Goal: Information Seeking & Learning: Learn about a topic

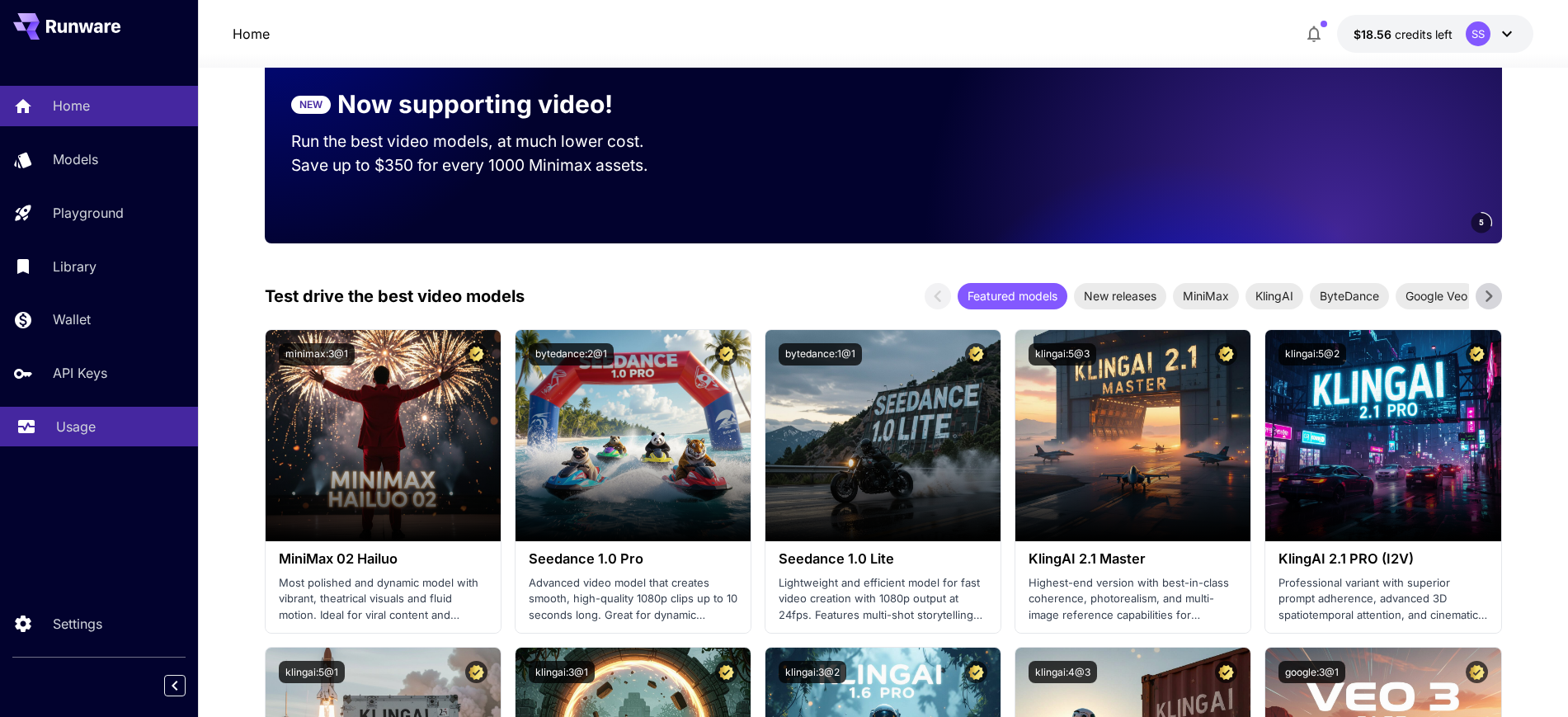
scroll to position [206, 0]
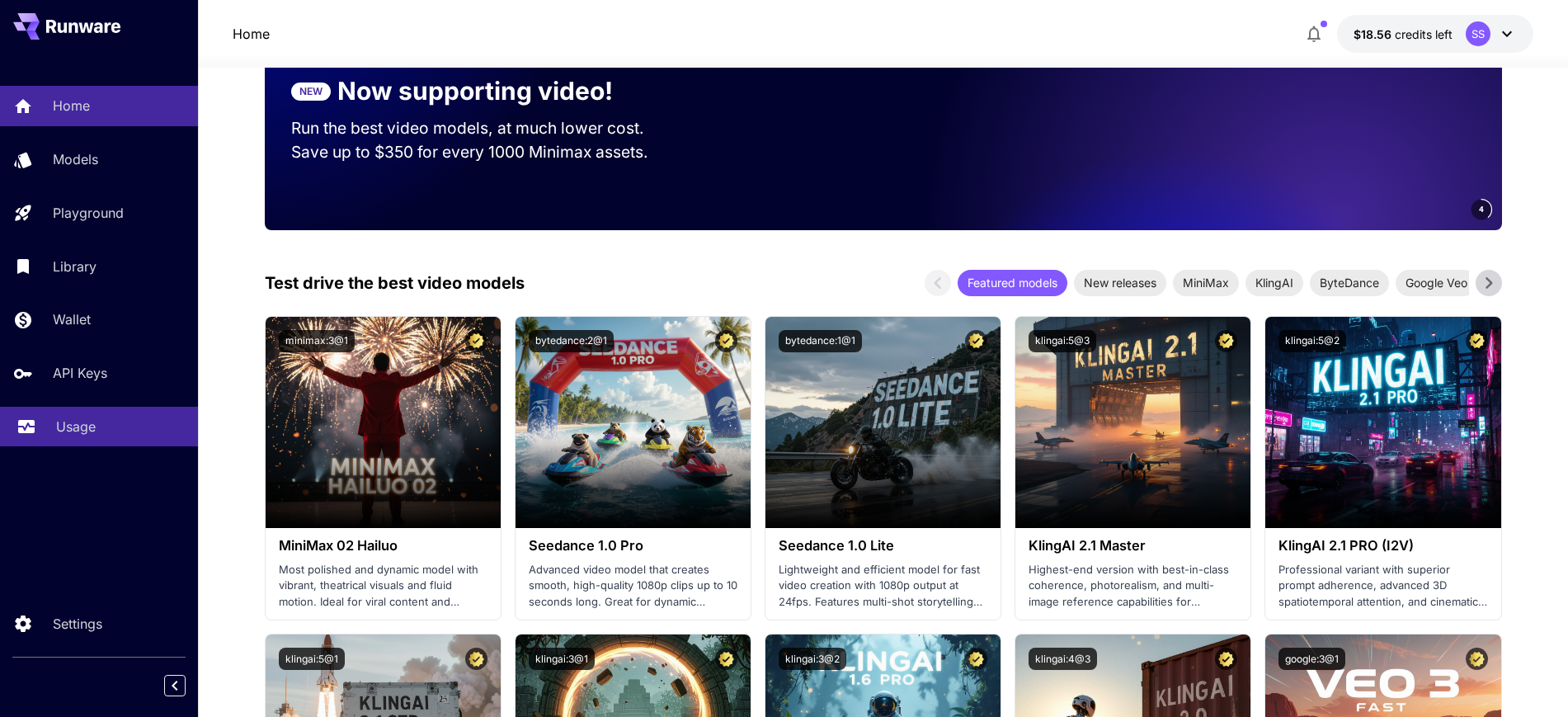
click at [95, 441] on link "Usage" at bounding box center [98, 427] width 198 height 41
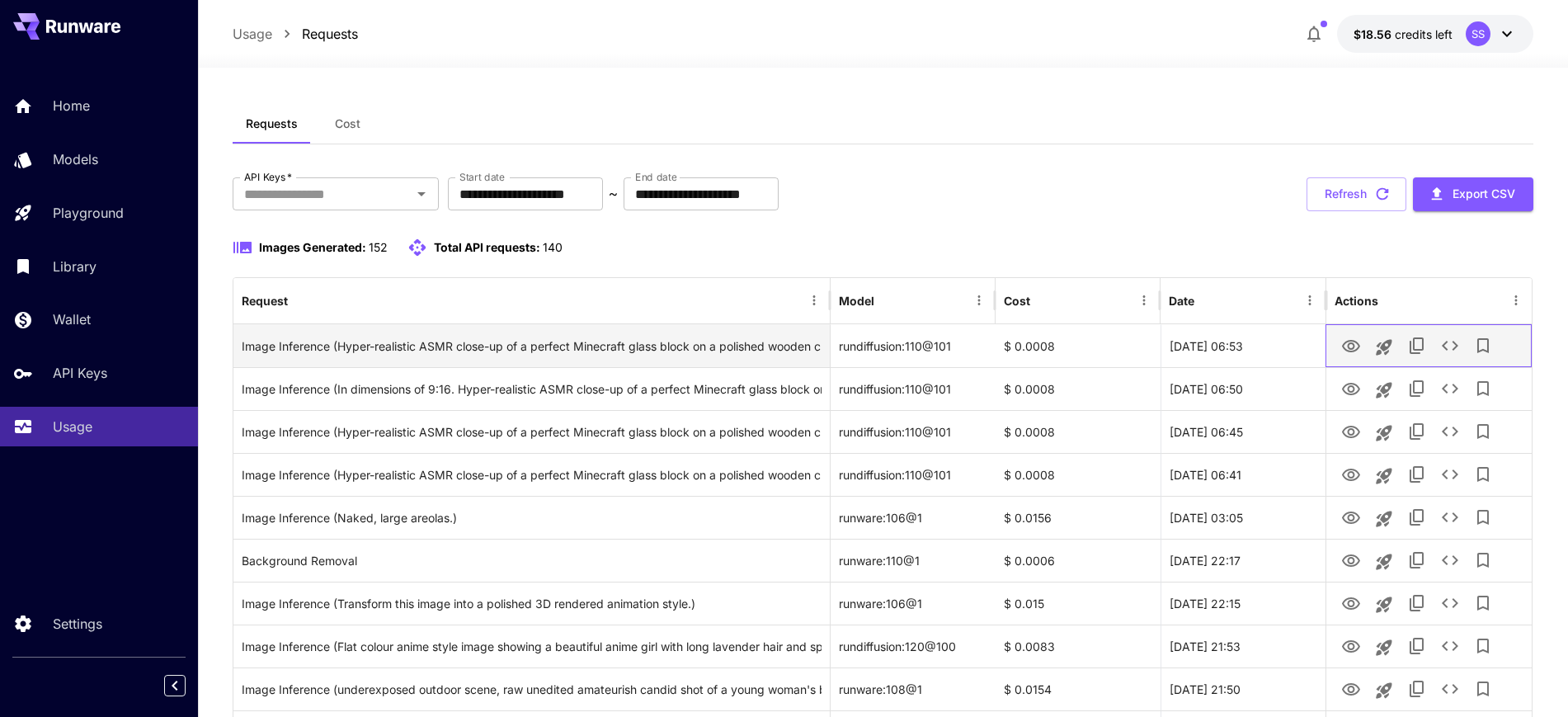
click at [1330, 350] on div at bounding box center [1428, 345] width 206 height 43
click at [1347, 348] on icon "View Image" at bounding box center [1351, 347] width 20 height 20
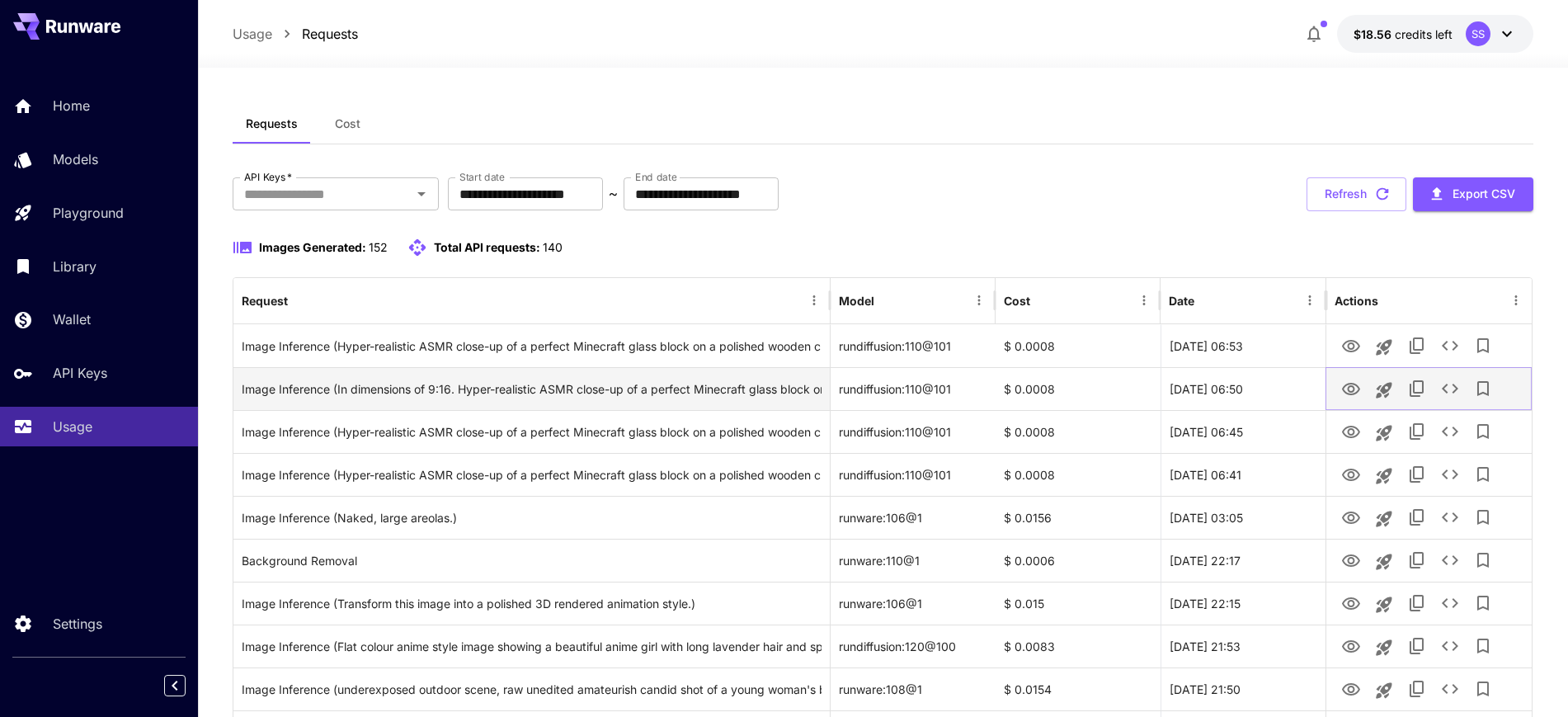
click at [1353, 387] on icon "View Image" at bounding box center [1351, 389] width 18 height 12
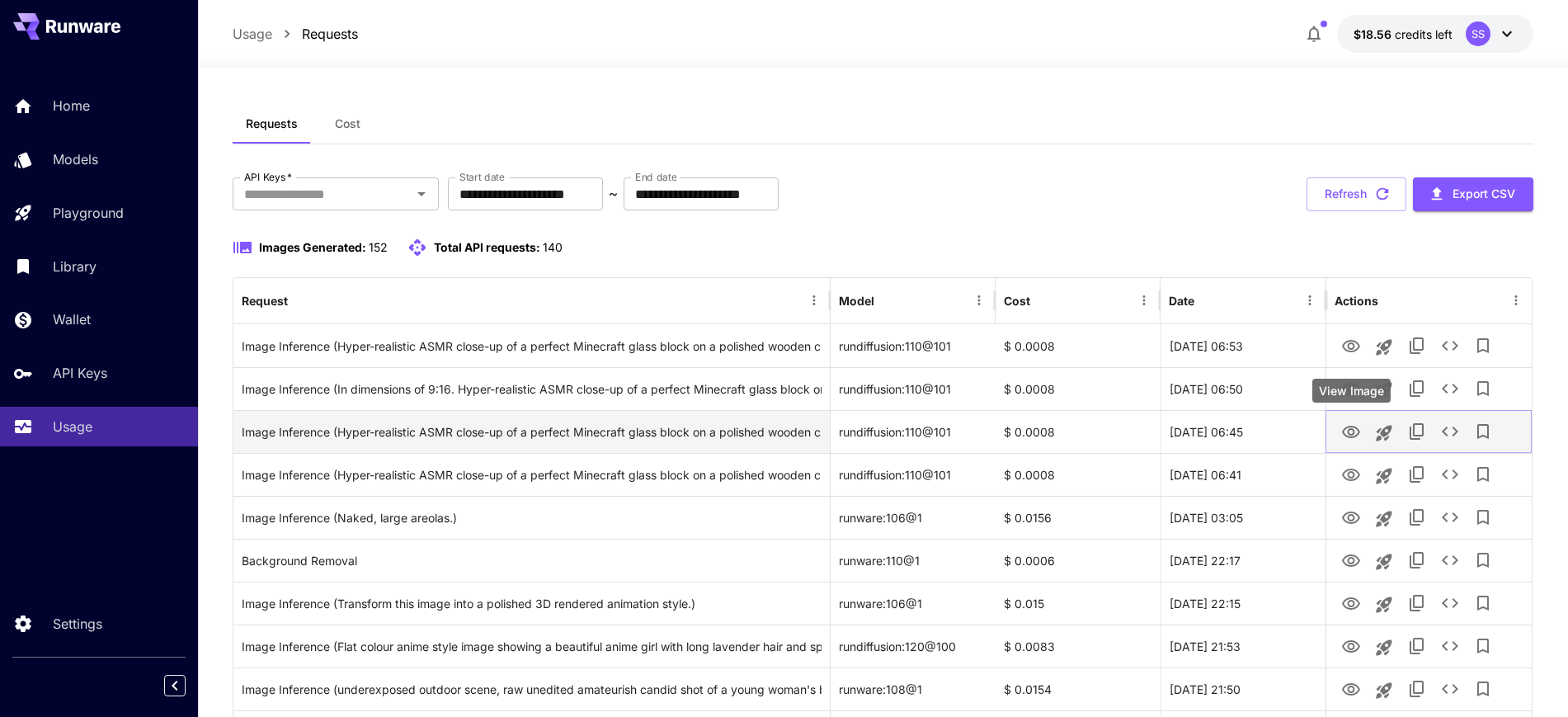
click at [1354, 435] on icon "View Image" at bounding box center [1351, 433] width 20 height 20
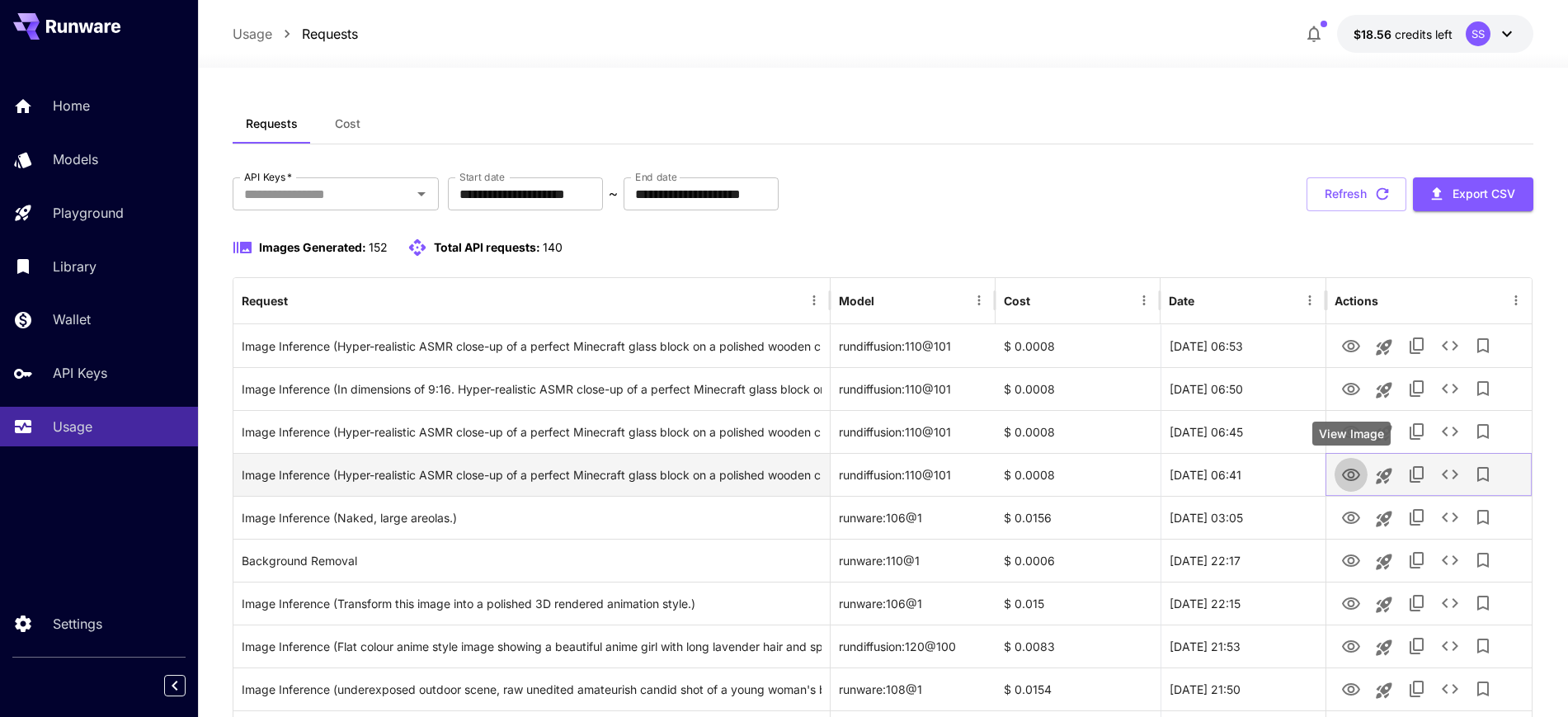
click at [1349, 477] on icon "View Image" at bounding box center [1351, 474] width 18 height 12
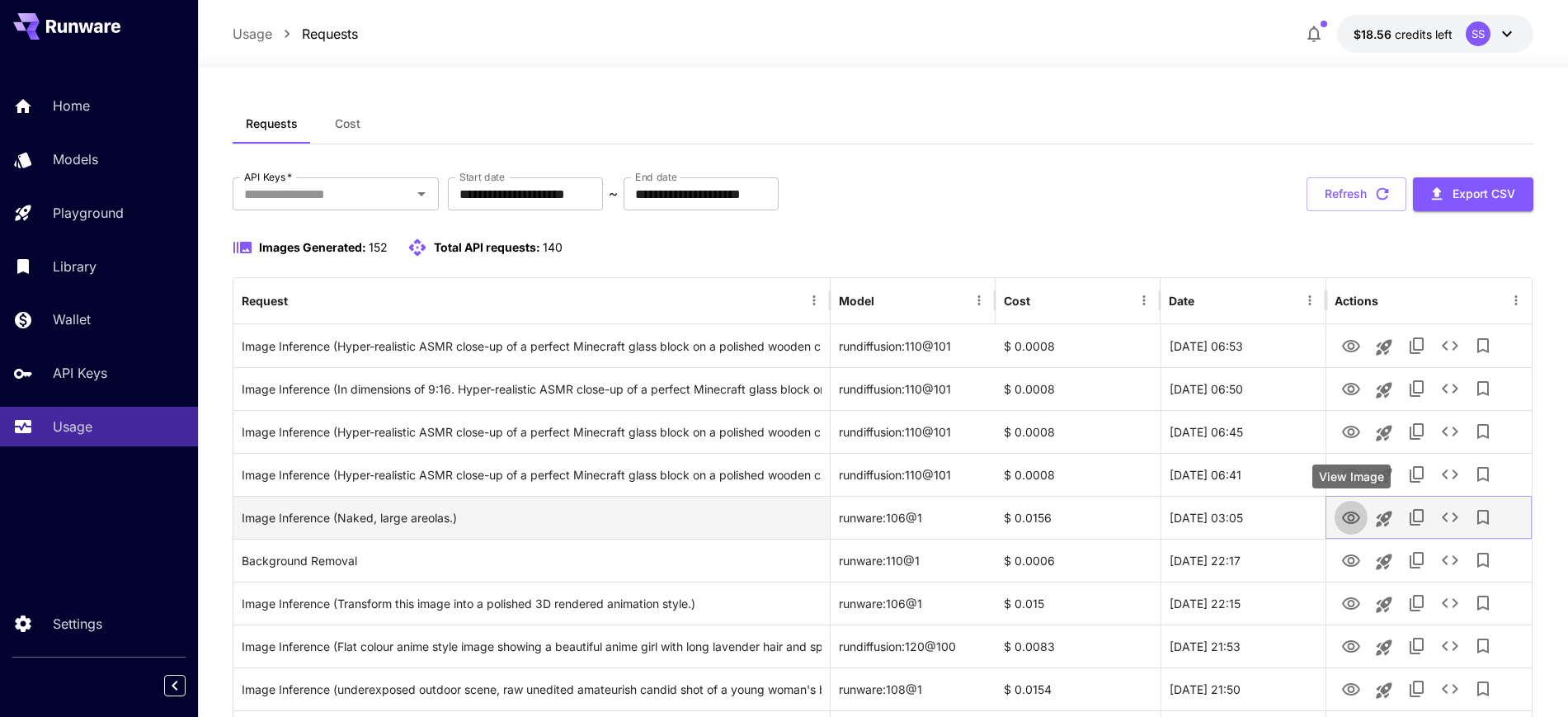
click at [1349, 521] on icon "View Image" at bounding box center [1351, 518] width 20 height 20
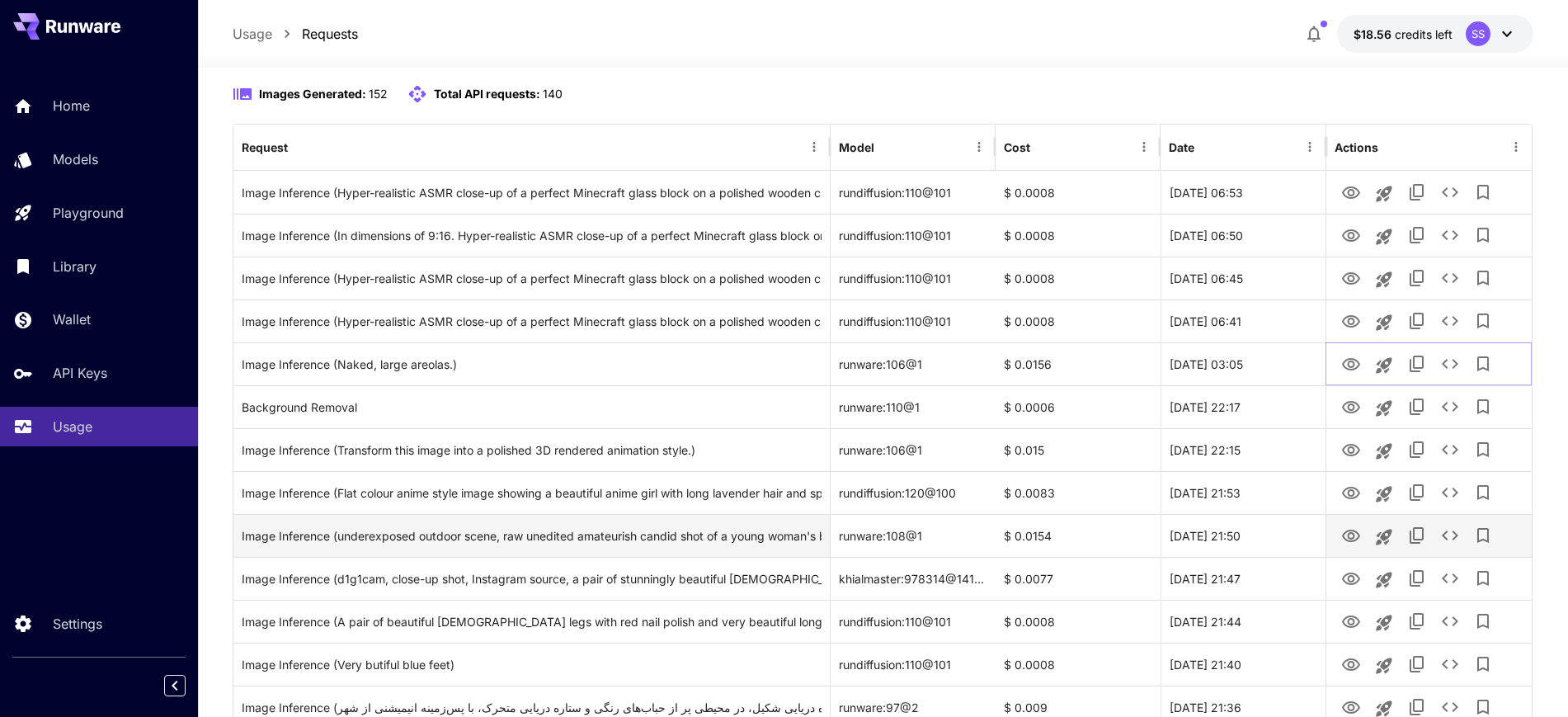
scroll to position [206, 0]
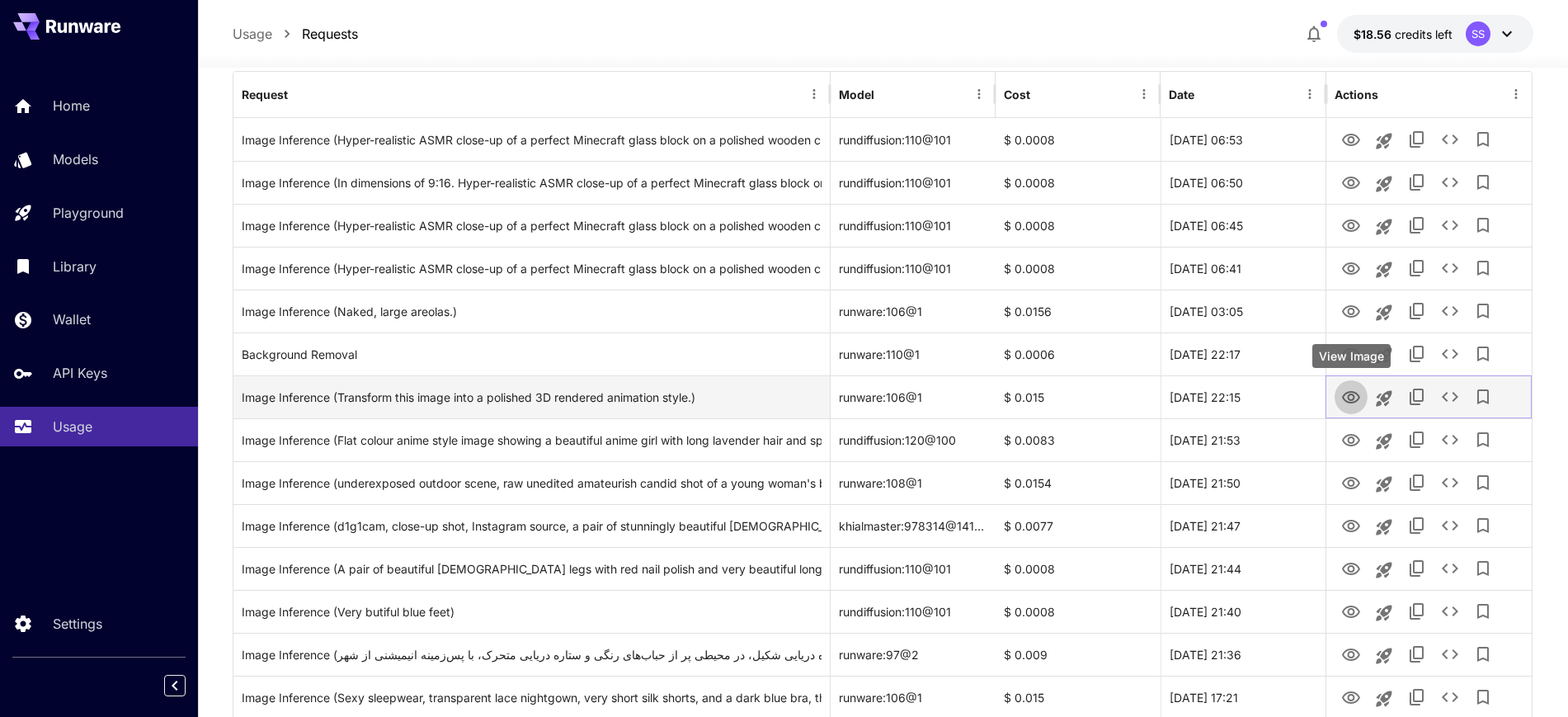
click at [1346, 405] on icon "View Image" at bounding box center [1351, 398] width 20 height 20
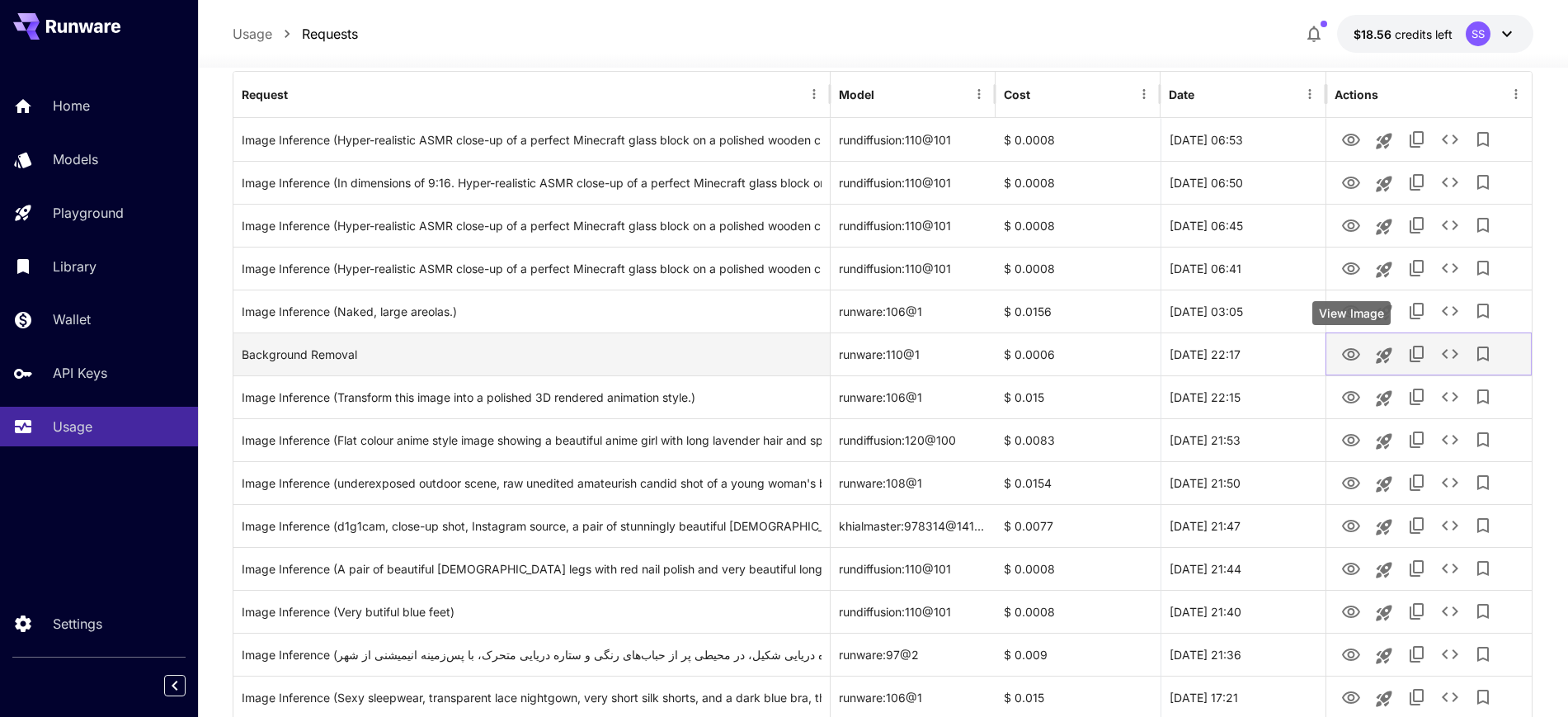
click at [1349, 351] on icon "View Image" at bounding box center [1351, 354] width 18 height 12
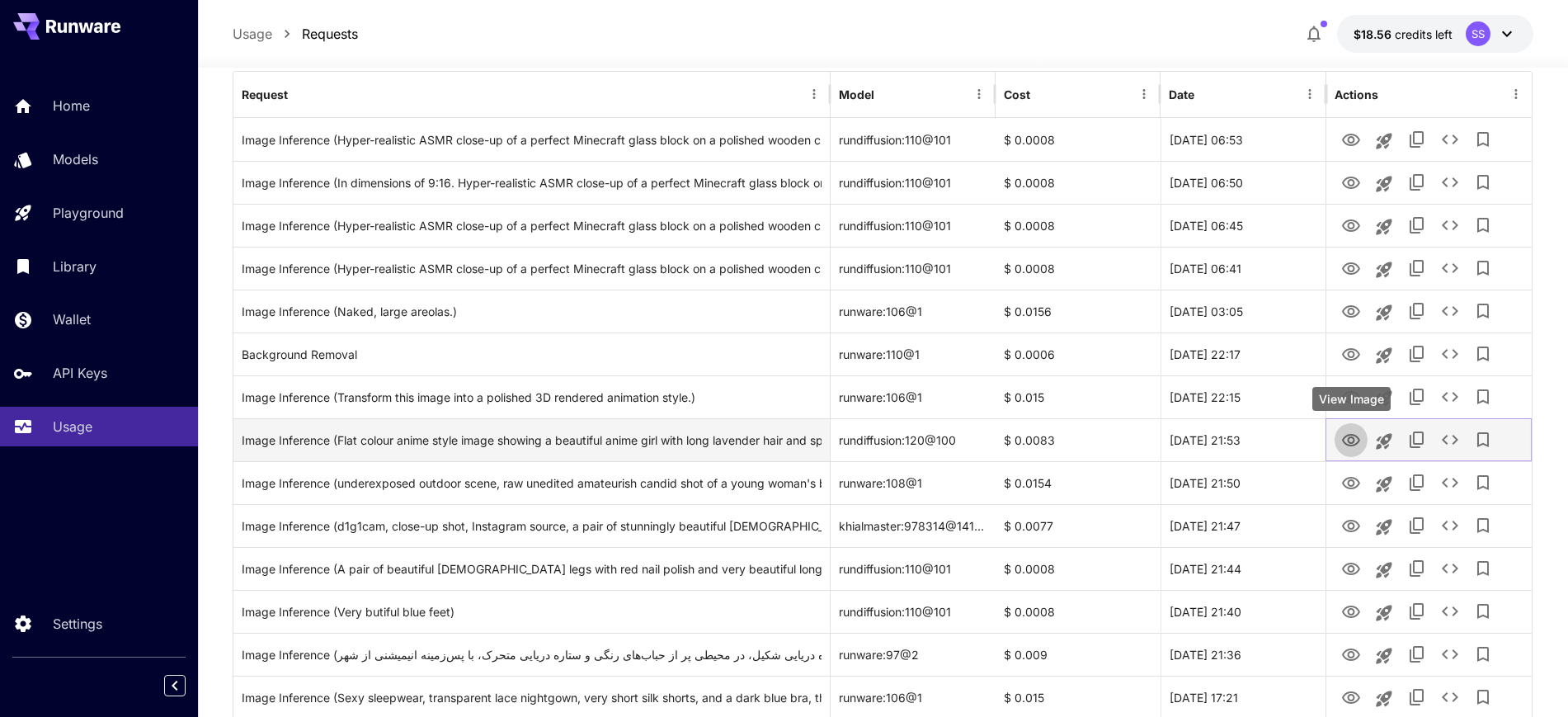
click at [1350, 443] on icon "View Image" at bounding box center [1351, 440] width 18 height 12
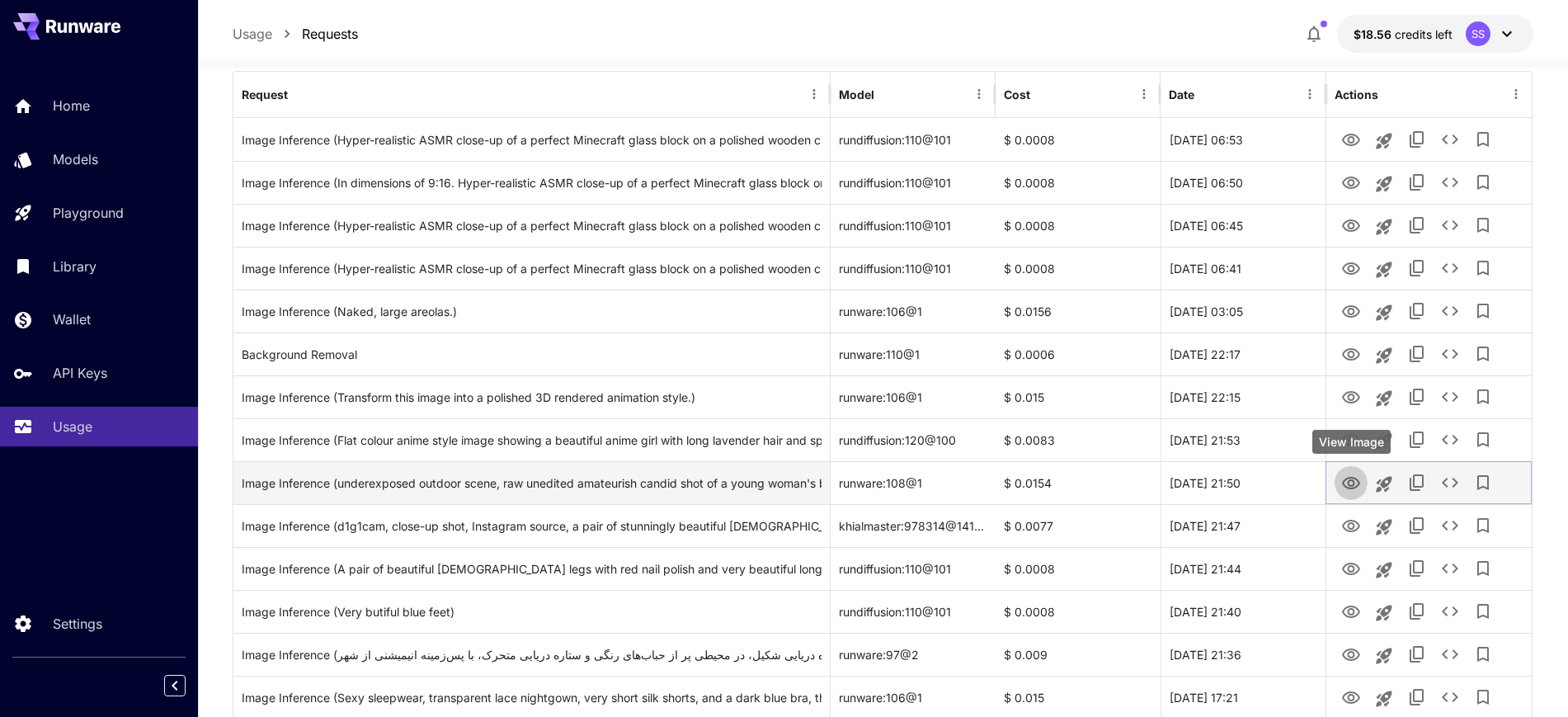
click at [1351, 482] on icon "View Image" at bounding box center [1351, 483] width 20 height 20
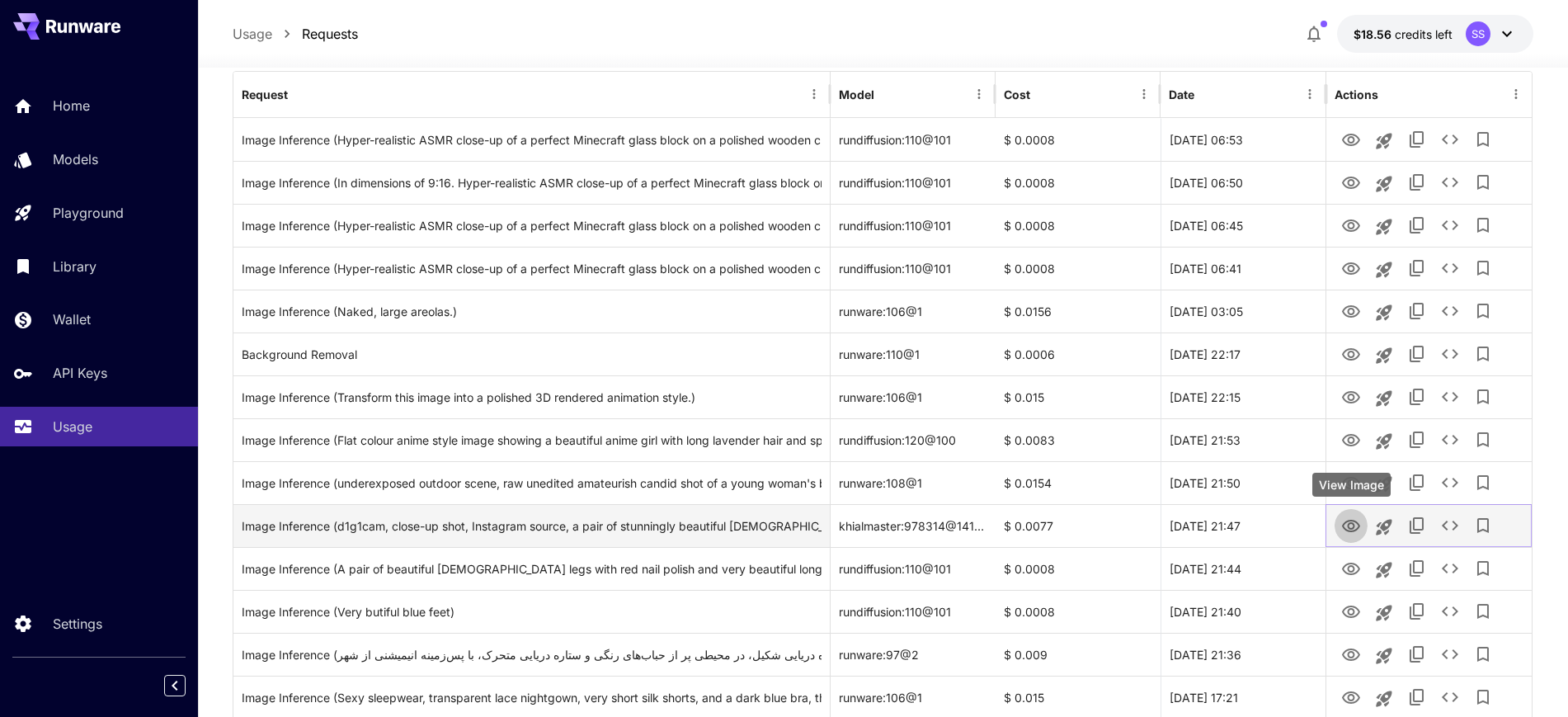
click at [1351, 526] on icon "View Image" at bounding box center [1351, 526] width 20 height 20
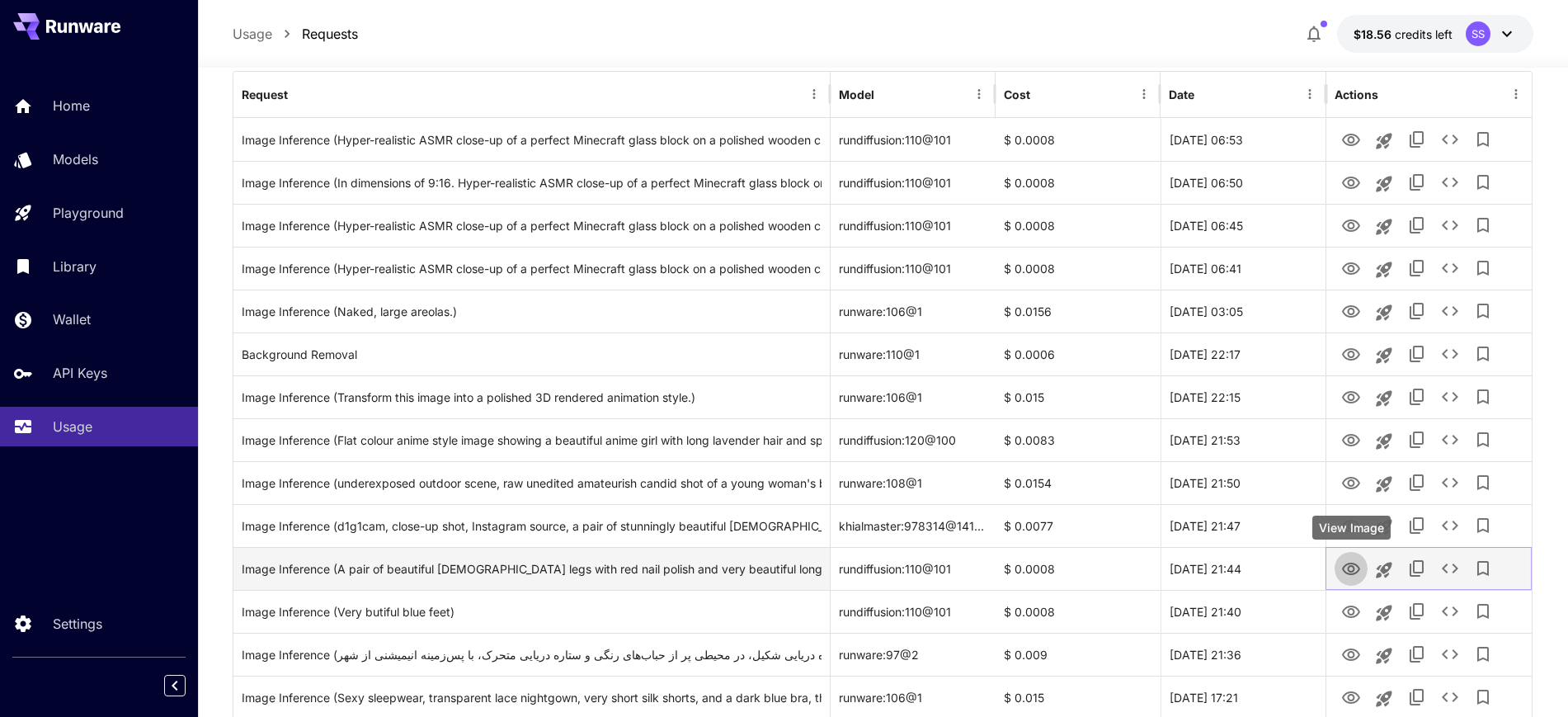
click at [1348, 569] on icon "View Image" at bounding box center [1351, 569] width 18 height 12
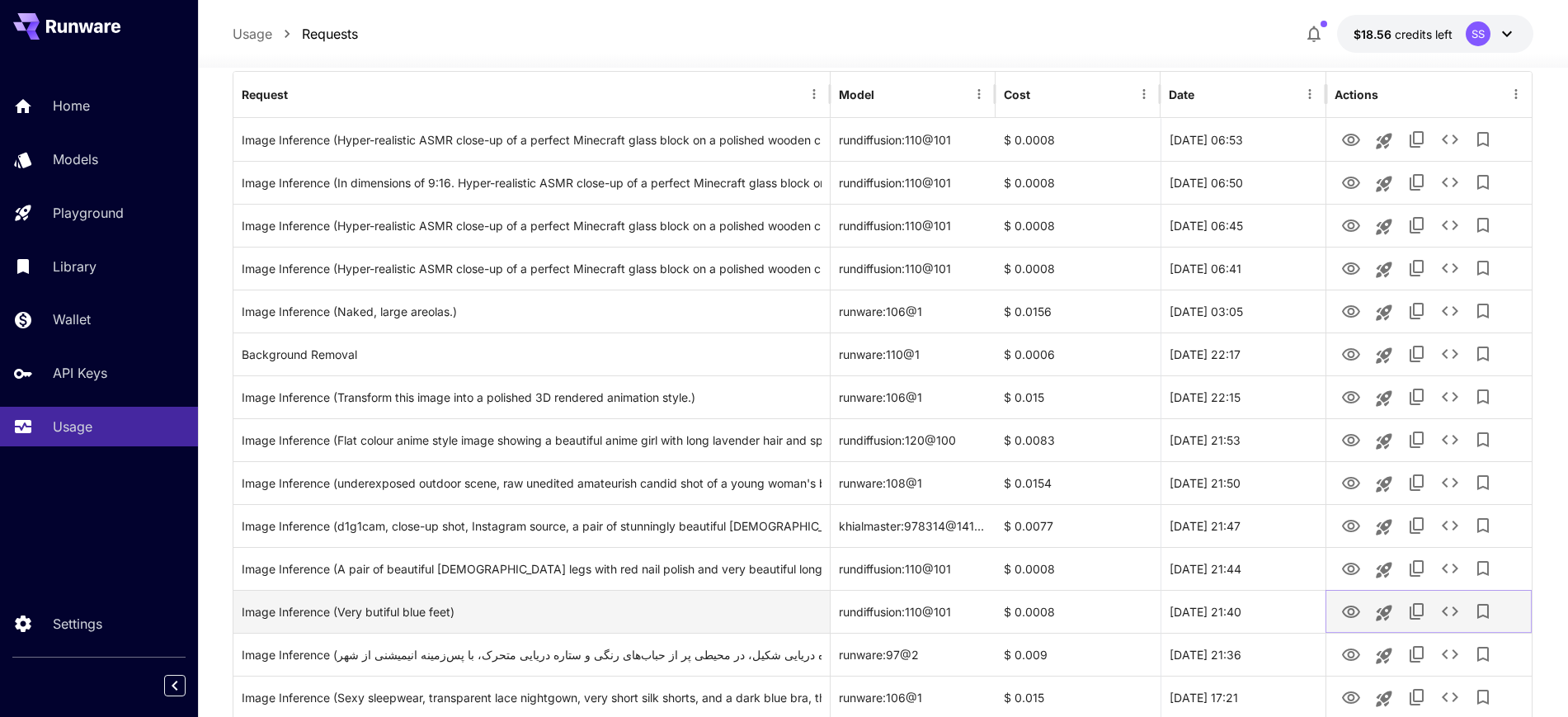
click at [1348, 613] on icon "View Image" at bounding box center [1351, 613] width 20 height 20
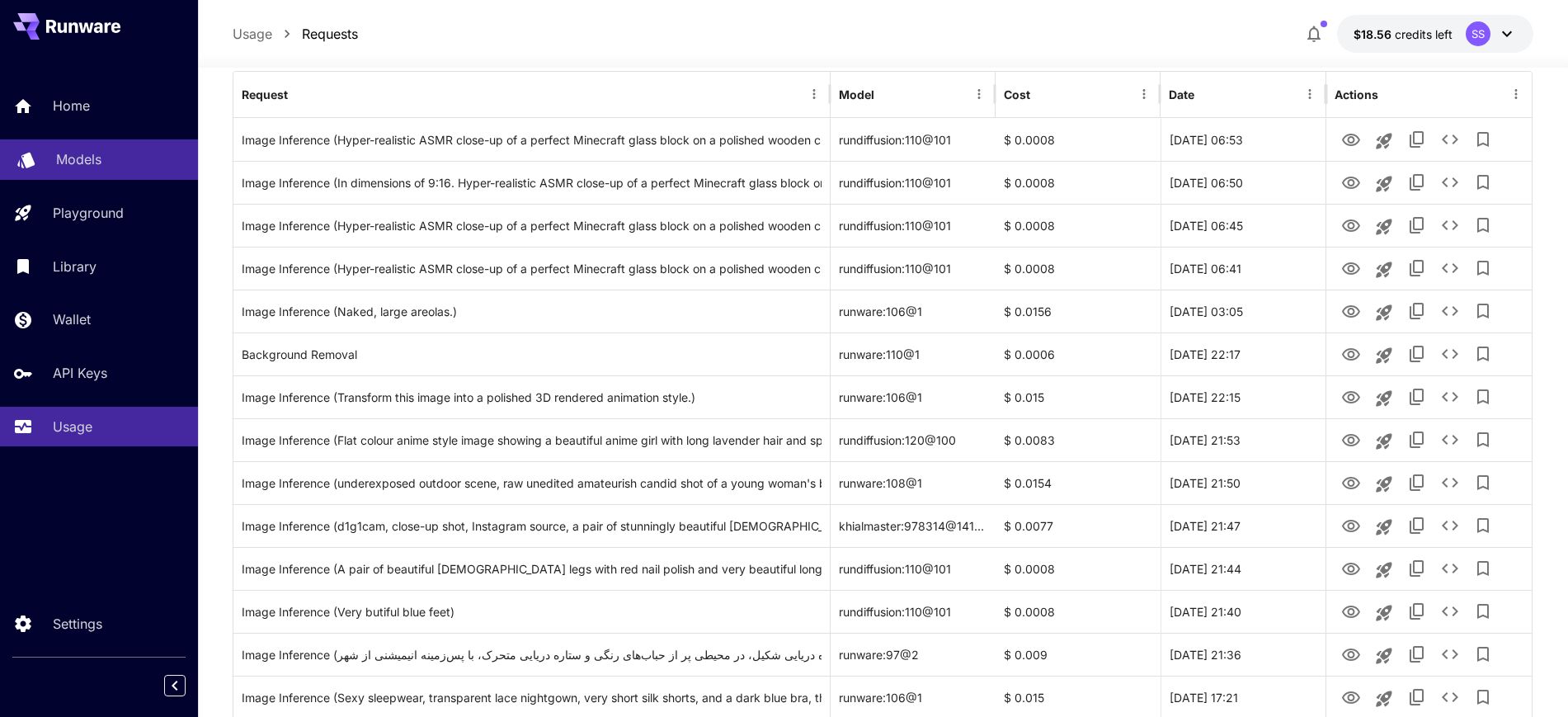
click at [74, 156] on p "Models" at bounding box center [79, 159] width 46 height 20
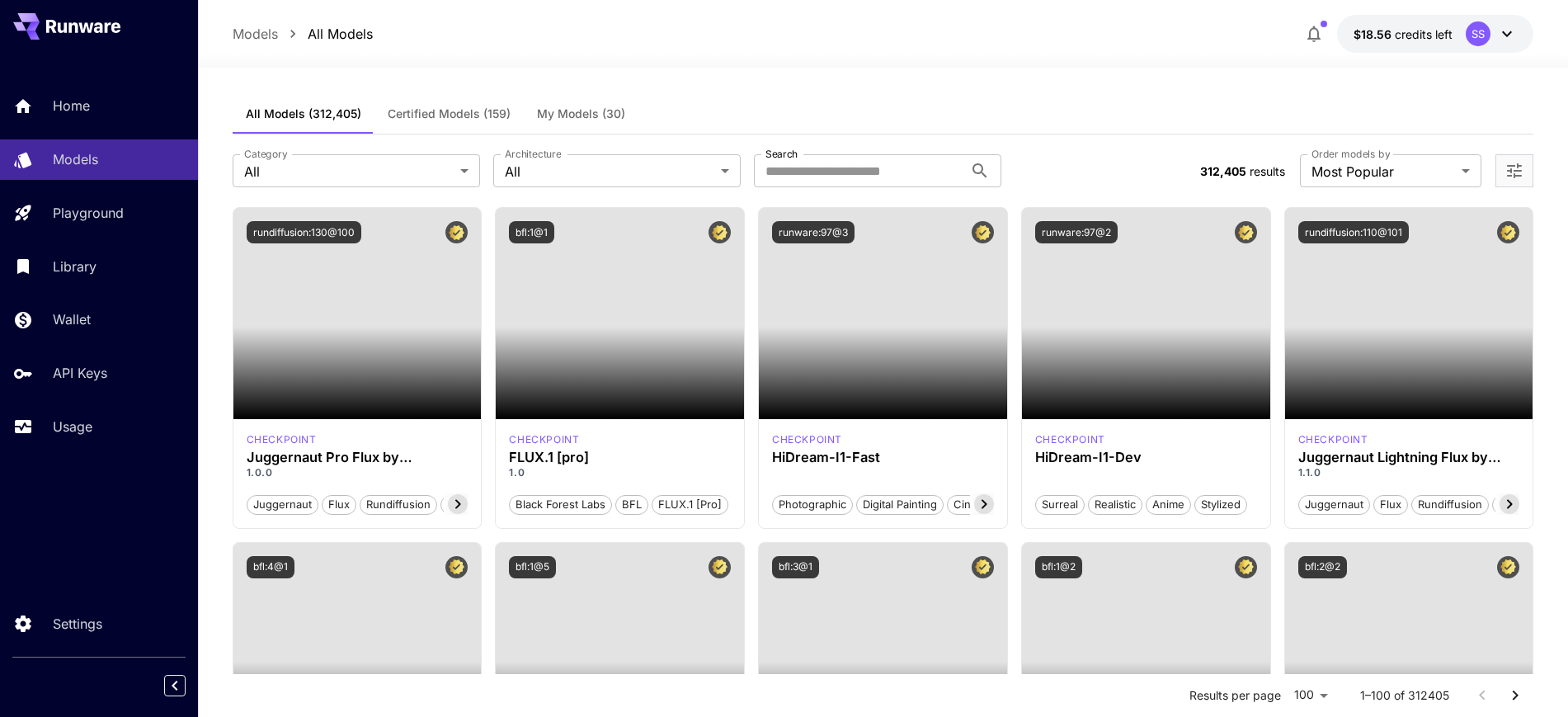
click at [550, 151] on label "Architecture" at bounding box center [533, 154] width 56 height 14
click at [545, 159] on label "Architecture" at bounding box center [533, 154] width 56 height 14
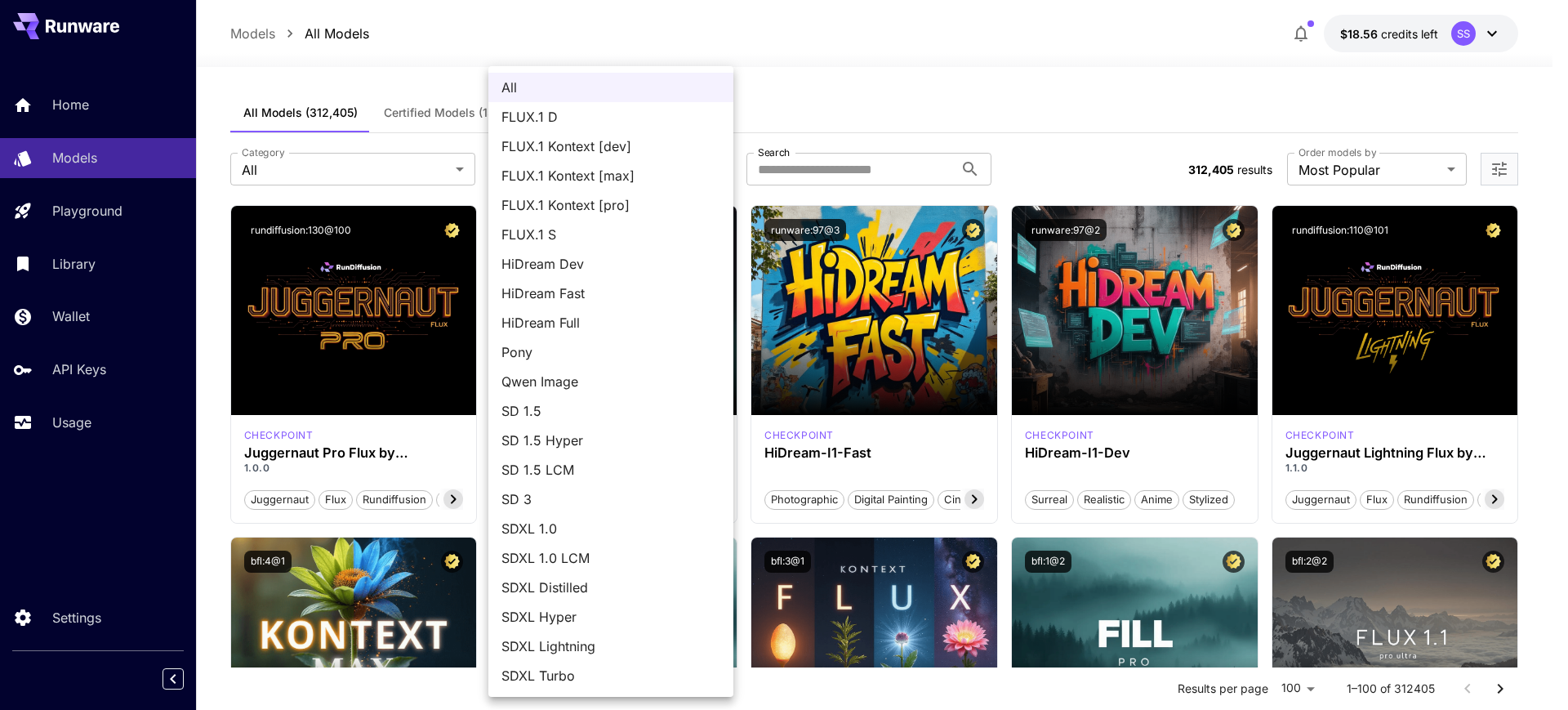
click at [948, 50] on div at bounding box center [784, 355] width 1568 height 710
